Goal: Information Seeking & Learning: Check status

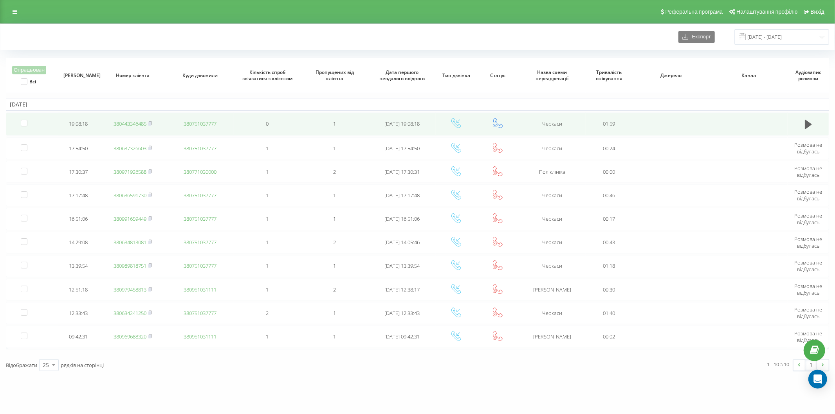
click at [129, 122] on link "380443346485" at bounding box center [129, 123] width 33 height 7
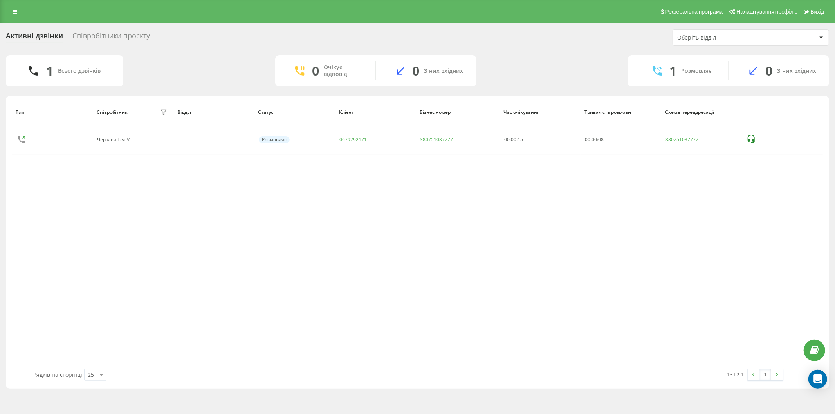
click at [107, 278] on div "Тип Співробітник фільтру Відділ Статус Клієнт Бізнес номер Час очікування Трива…" at bounding box center [417, 234] width 810 height 269
